Goal: Information Seeking & Learning: Learn about a topic

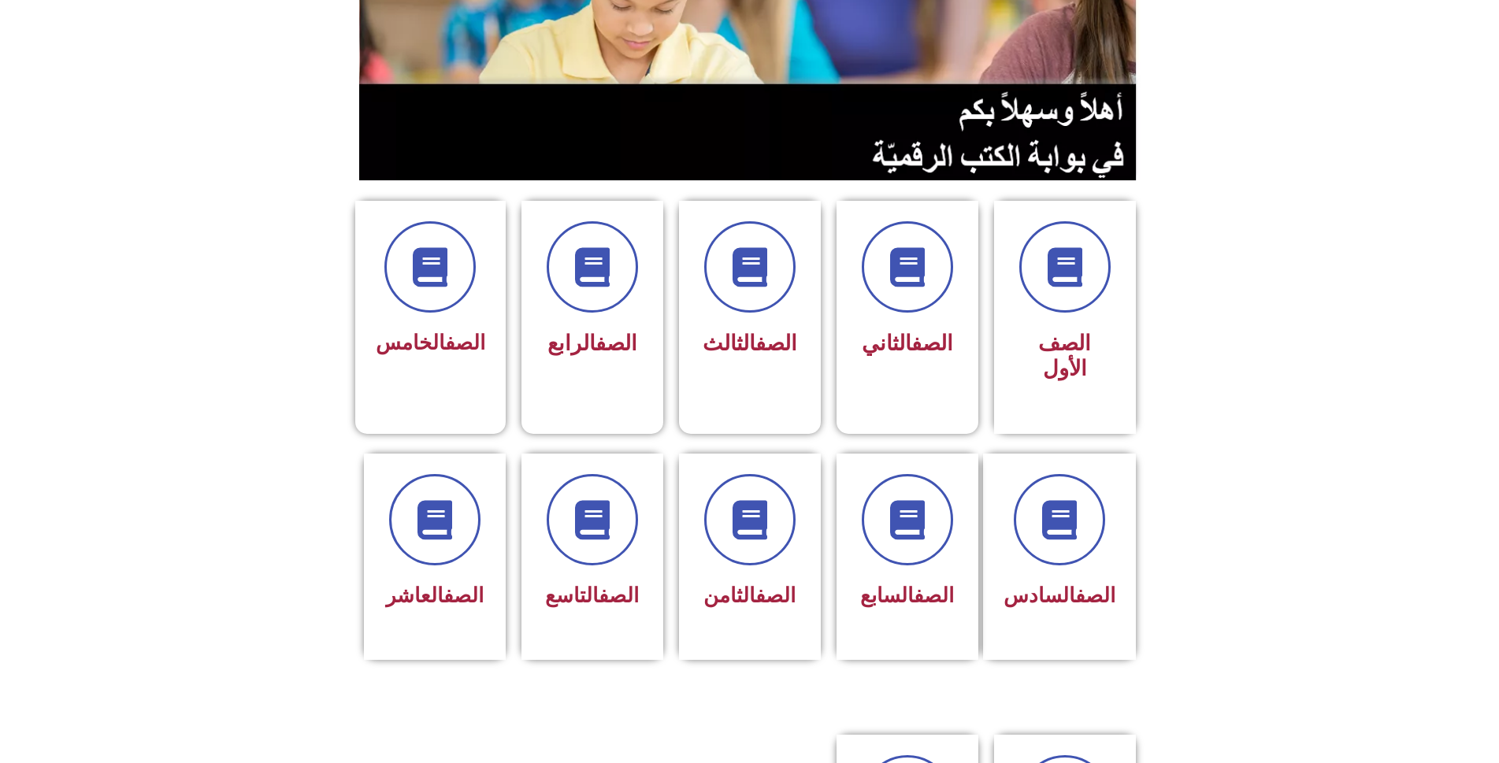
scroll to position [347, 0]
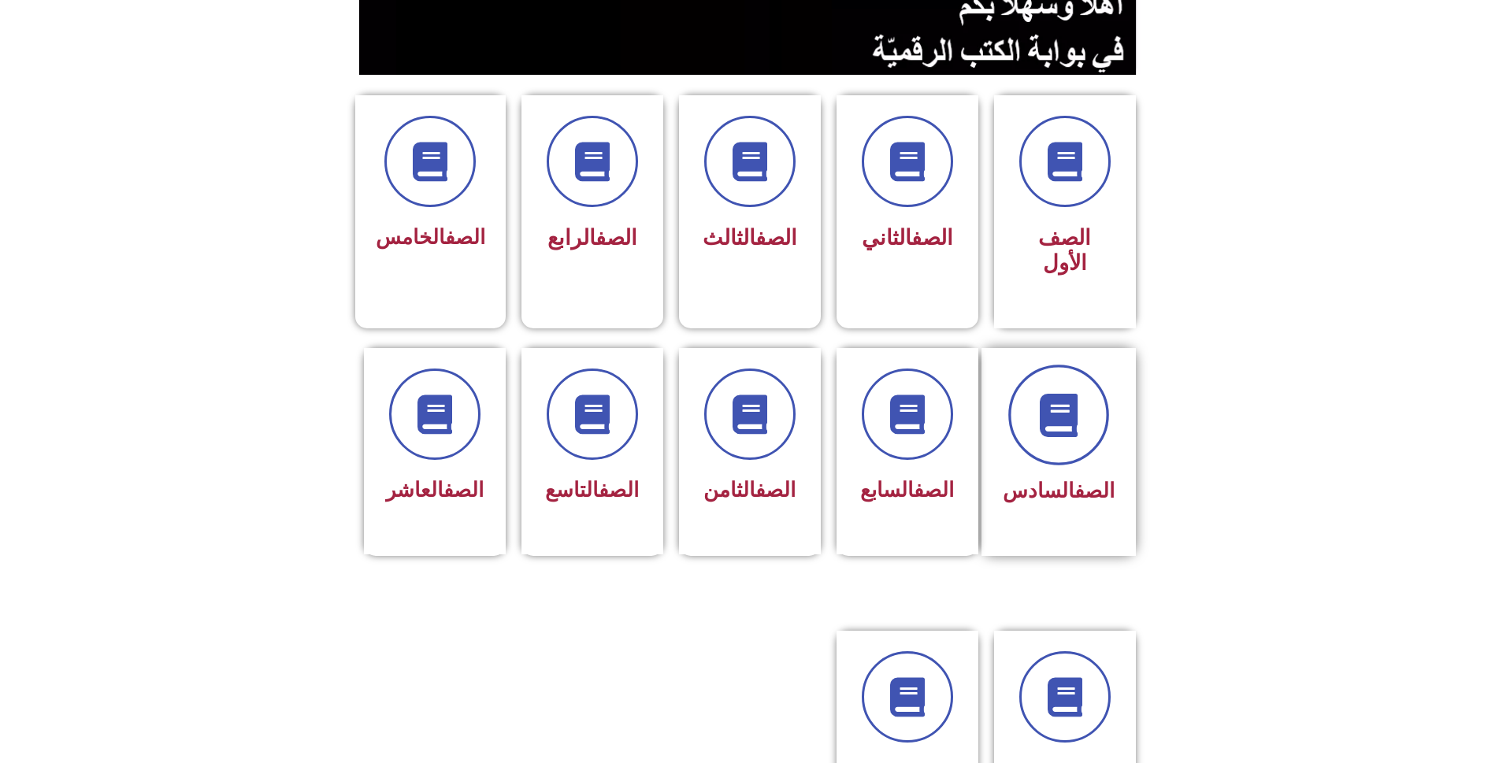
click at [1091, 377] on span at bounding box center [1058, 415] width 101 height 101
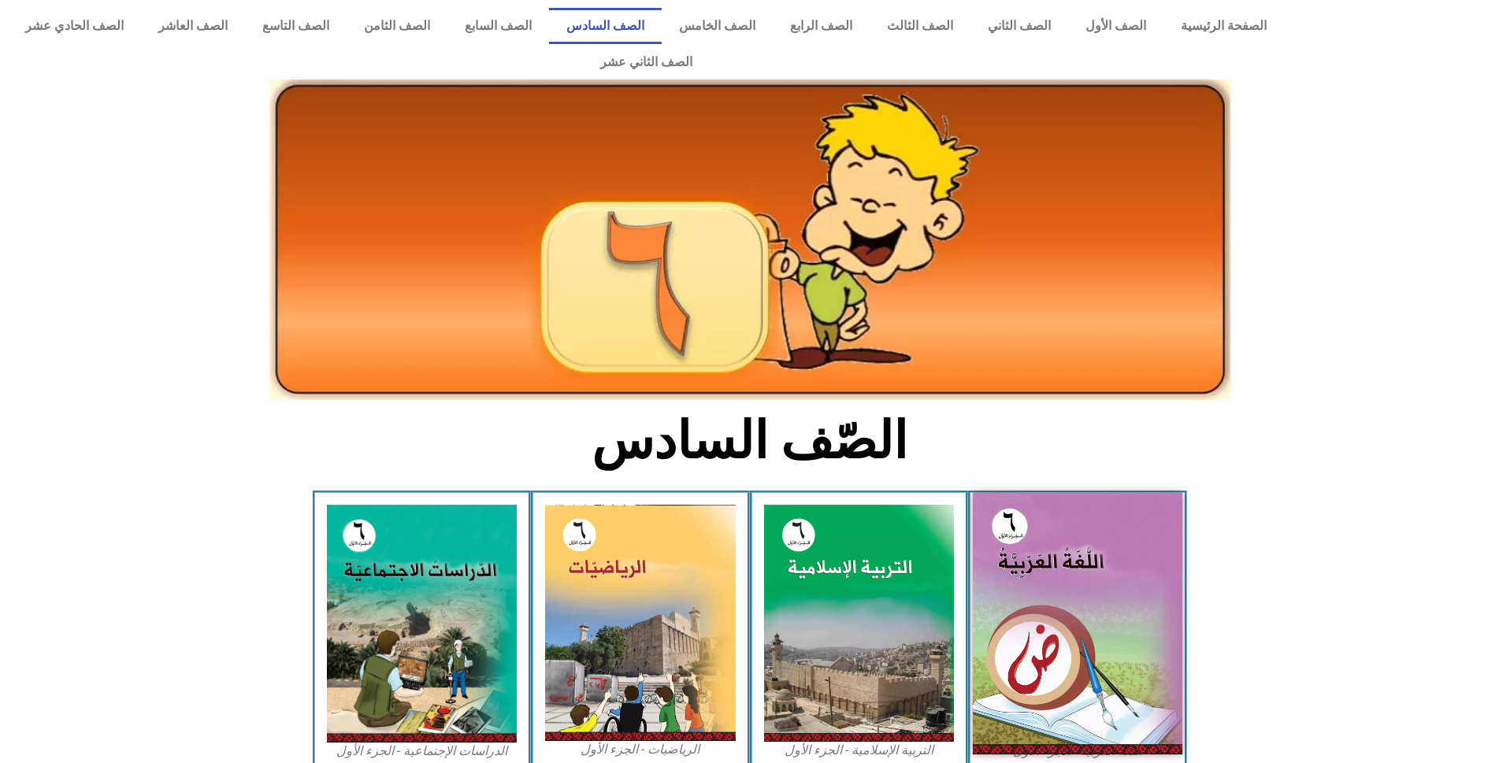
click at [1064, 590] on img at bounding box center [1077, 623] width 209 height 261
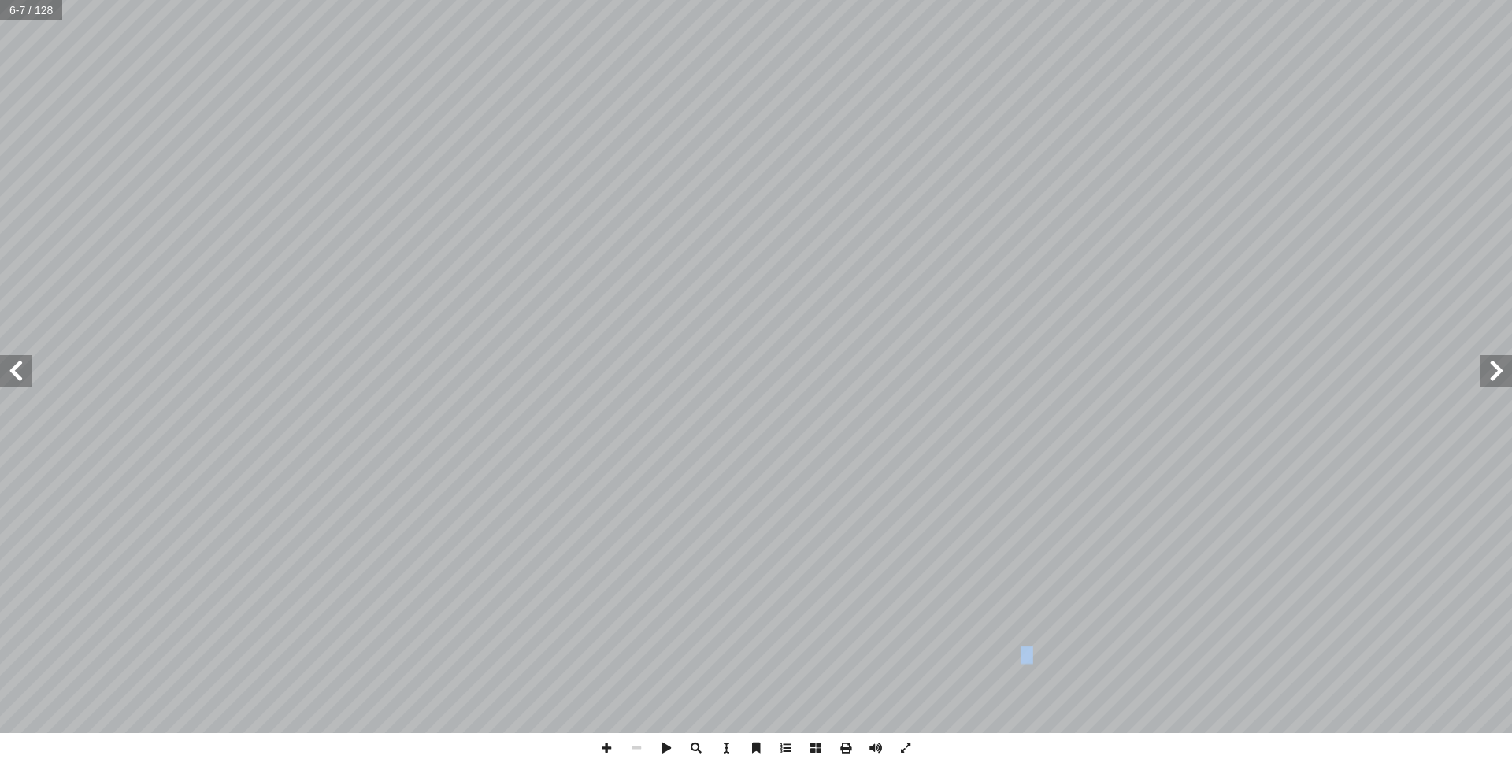
click at [22, 374] on span at bounding box center [16, 371] width 32 height 32
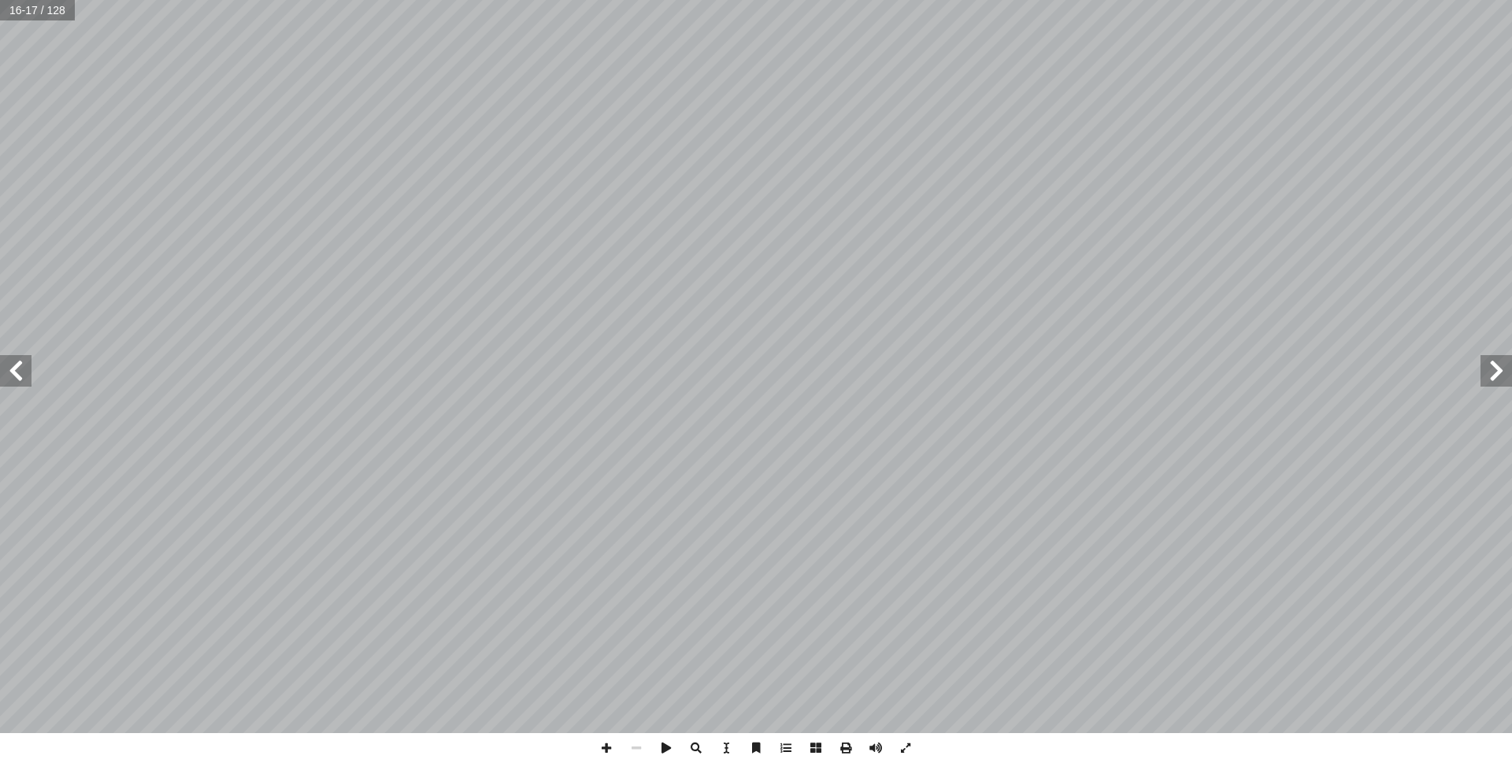
click at [22, 374] on span at bounding box center [16, 371] width 32 height 32
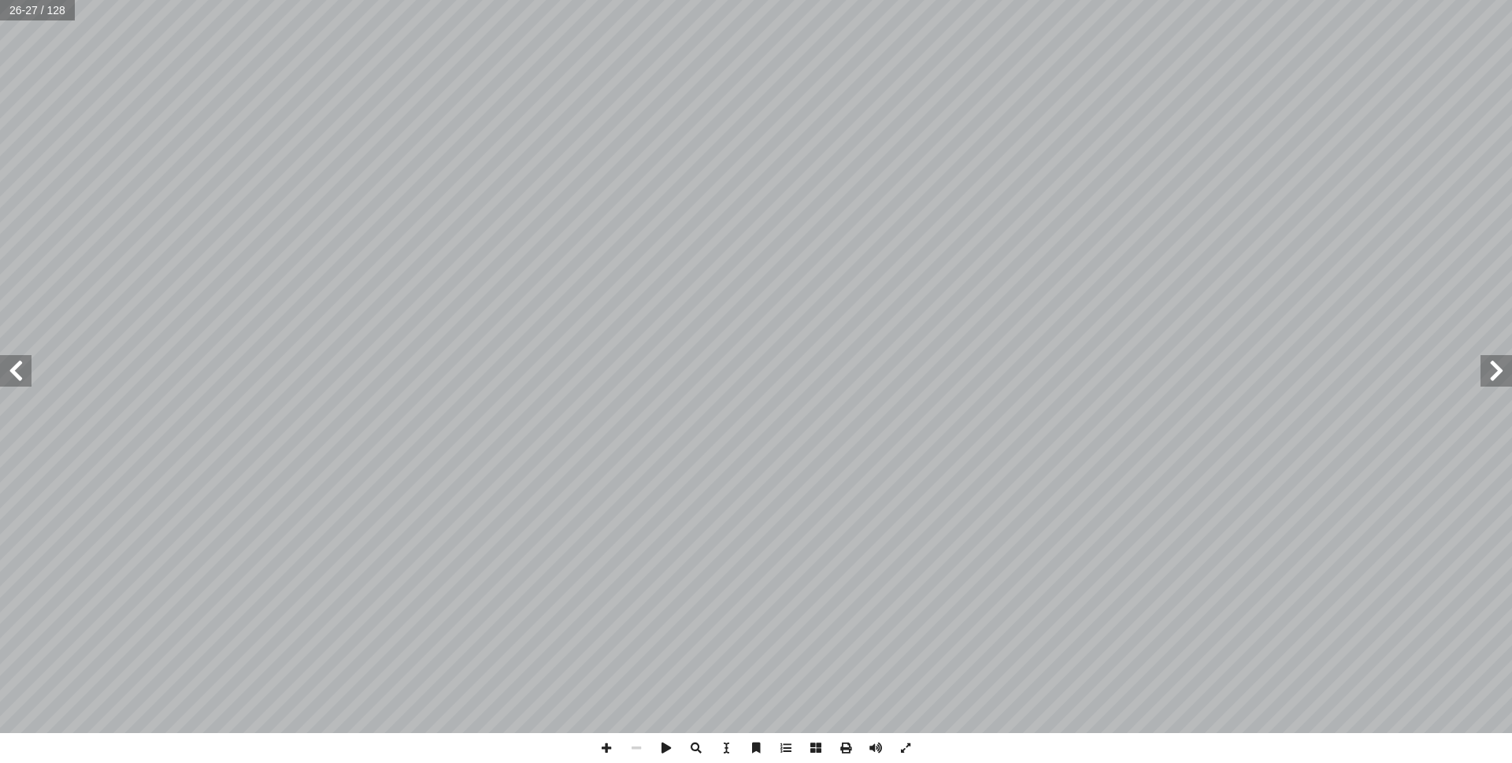
click at [22, 374] on span at bounding box center [16, 371] width 32 height 32
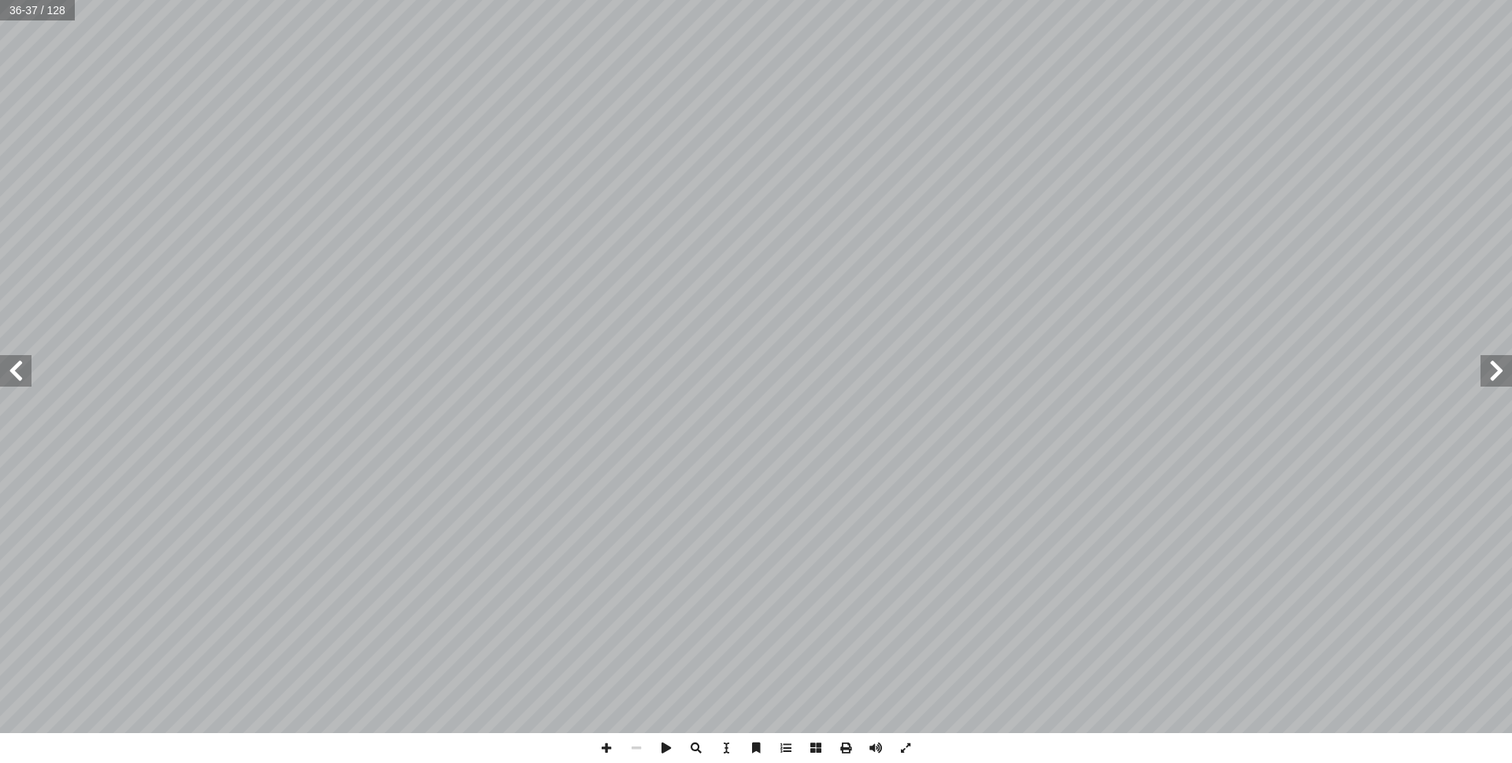
click at [22, 374] on span at bounding box center [16, 371] width 32 height 32
